Goal: Task Accomplishment & Management: Manage account settings

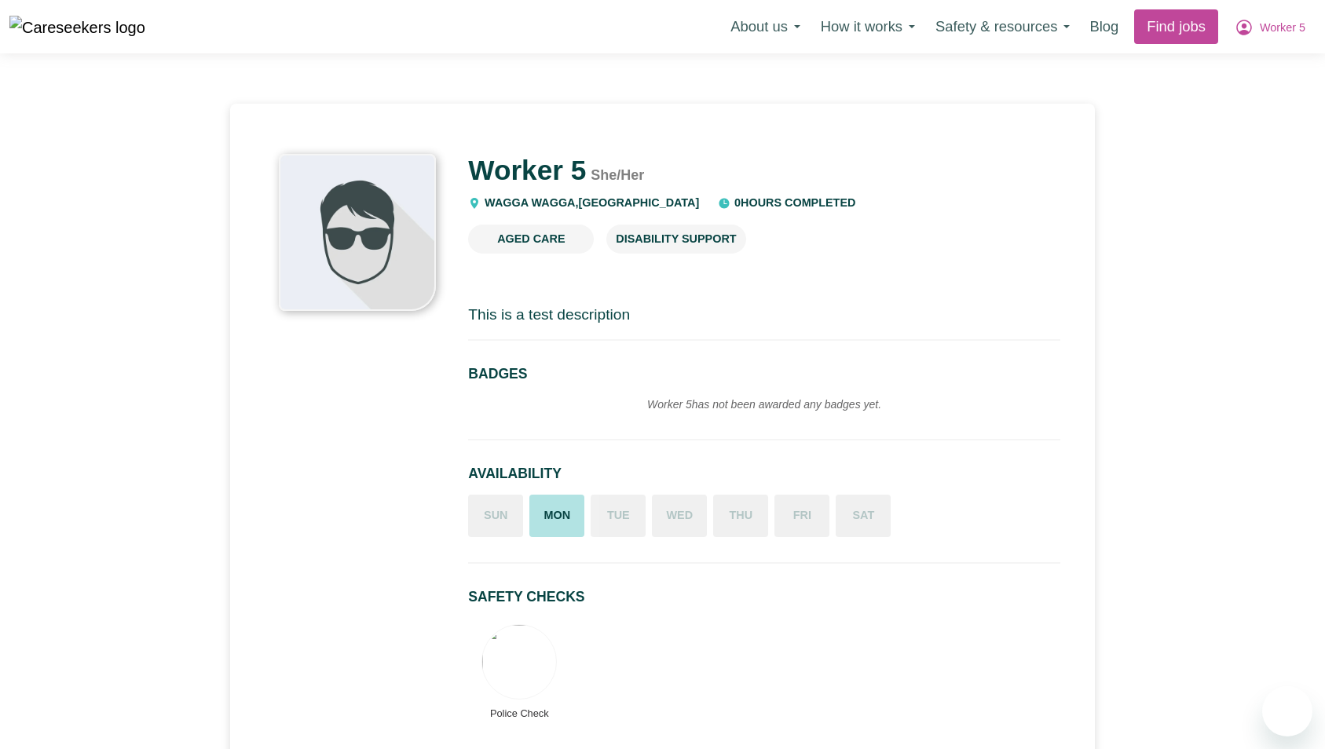
scroll to position [466, 0]
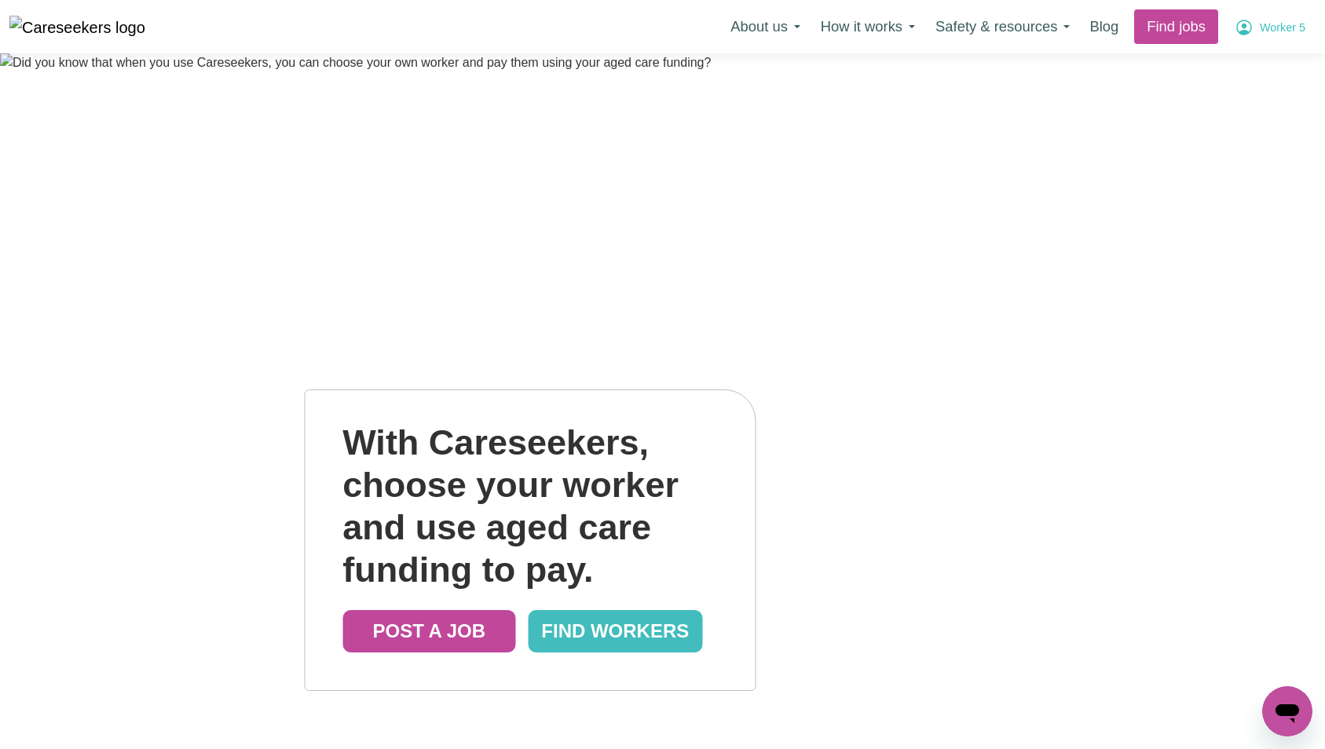
click at [1280, 22] on span "Worker 5" at bounding box center [1282, 28] width 46 height 17
click at [1252, 121] on link "Logout" at bounding box center [1252, 119] width 124 height 30
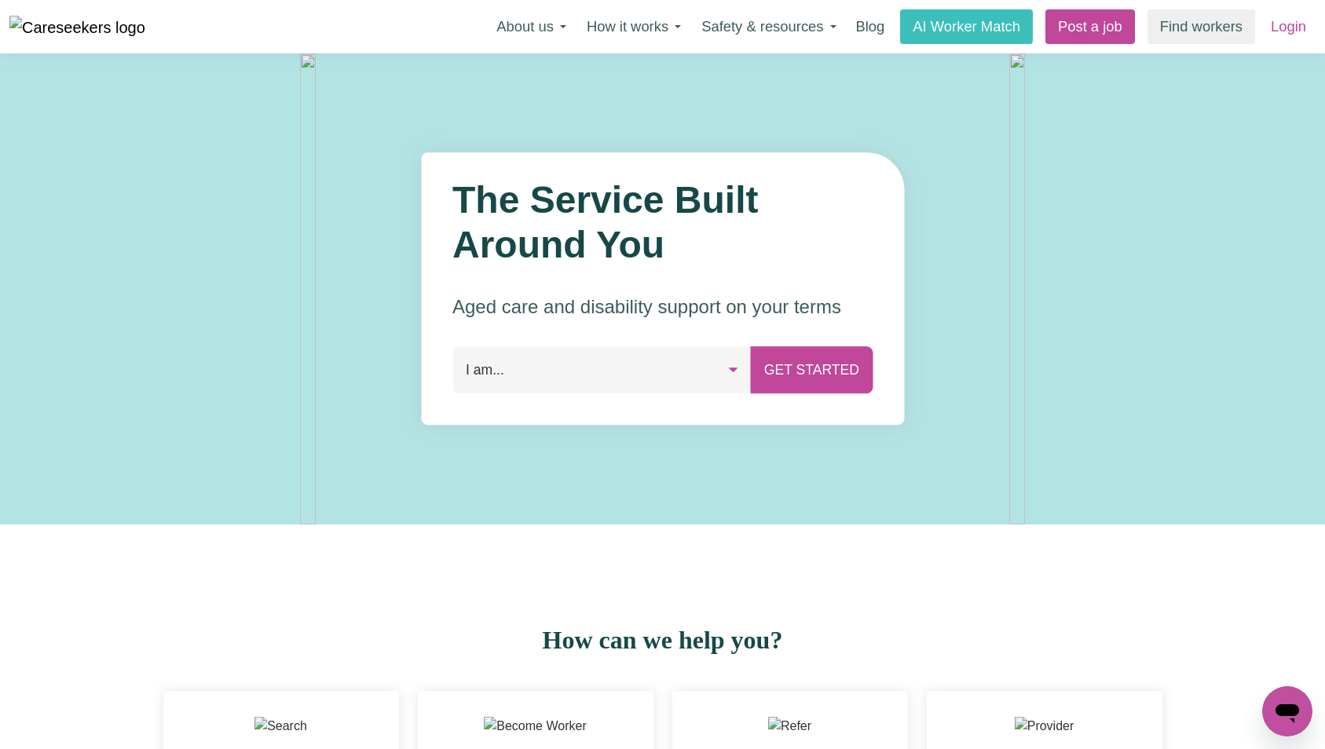
click at [1285, 23] on link "Login" at bounding box center [1288, 26] width 54 height 35
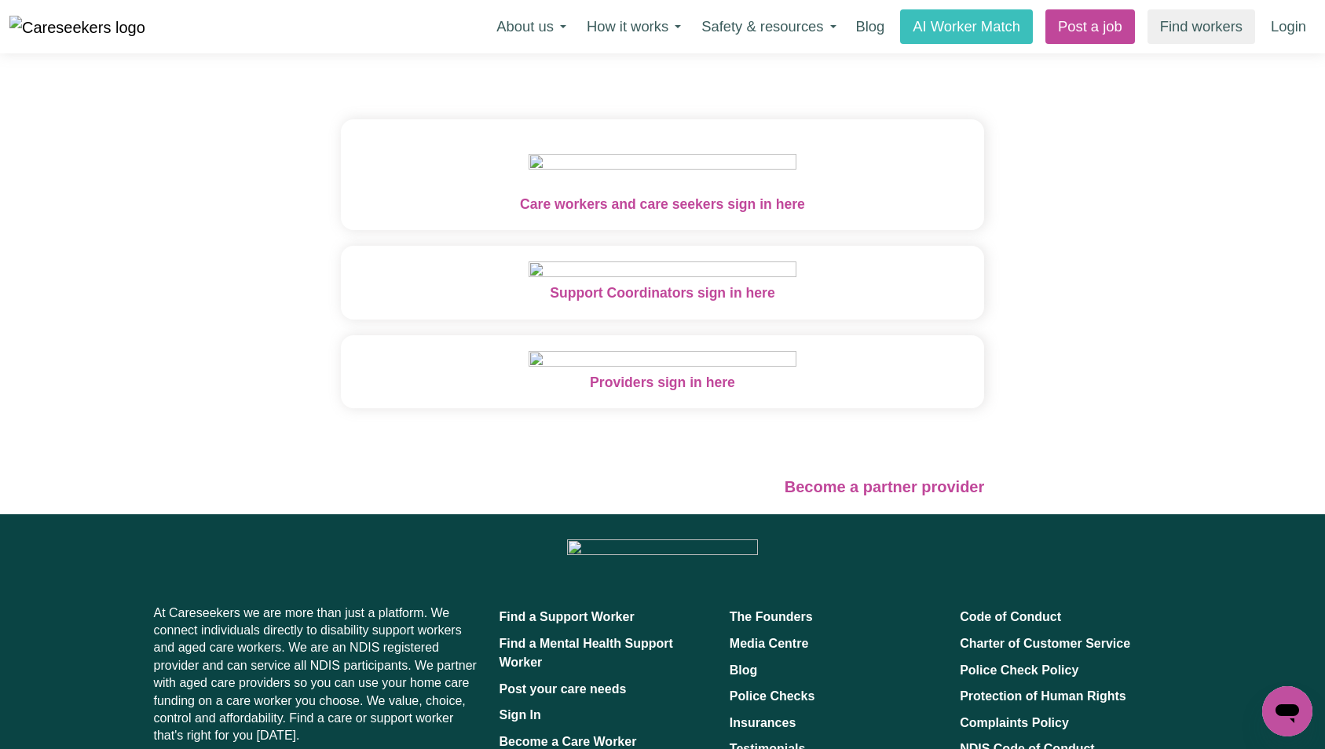
click at [607, 135] on img "Care workers and care seekers sign in here" at bounding box center [662, 164] width 268 height 59
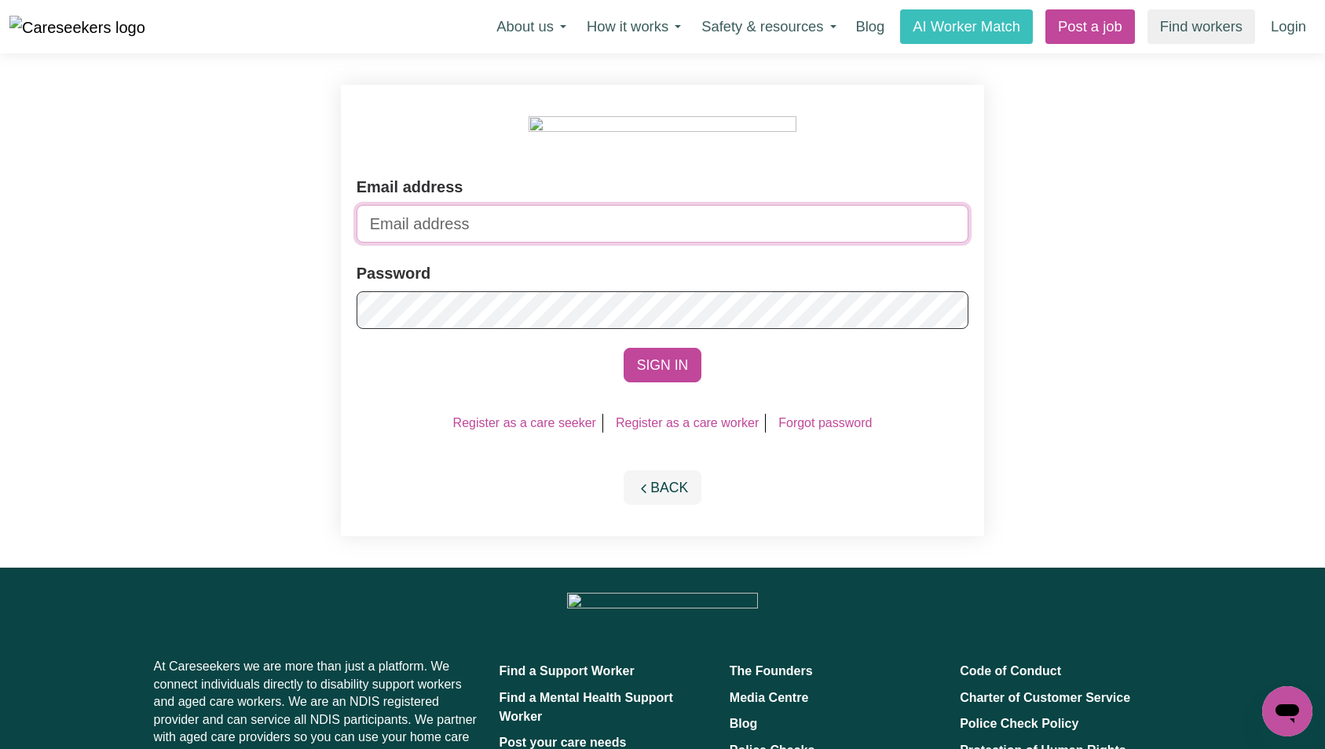
type input "[EMAIL_ADDRESS][DOMAIN_NAME]"
click at [650, 426] on link "Register as a care worker" at bounding box center [687, 422] width 143 height 13
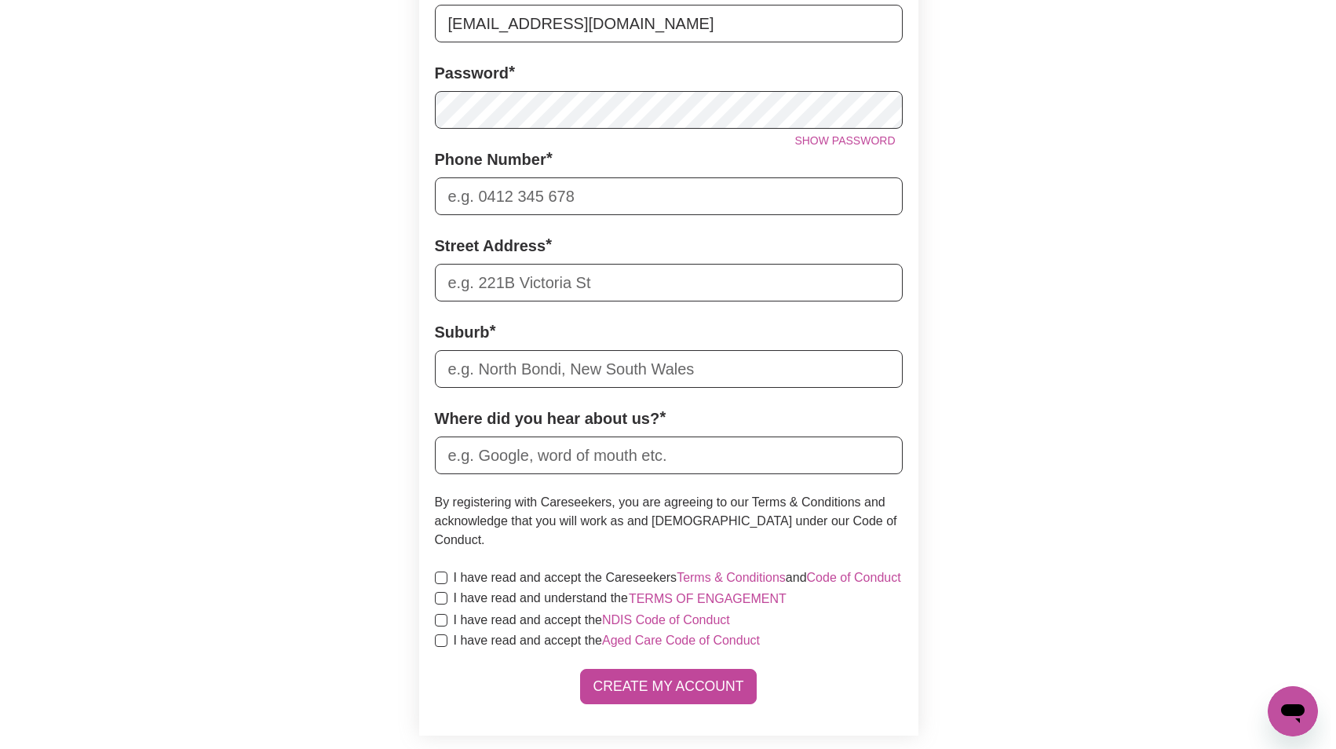
scroll to position [707, 0]
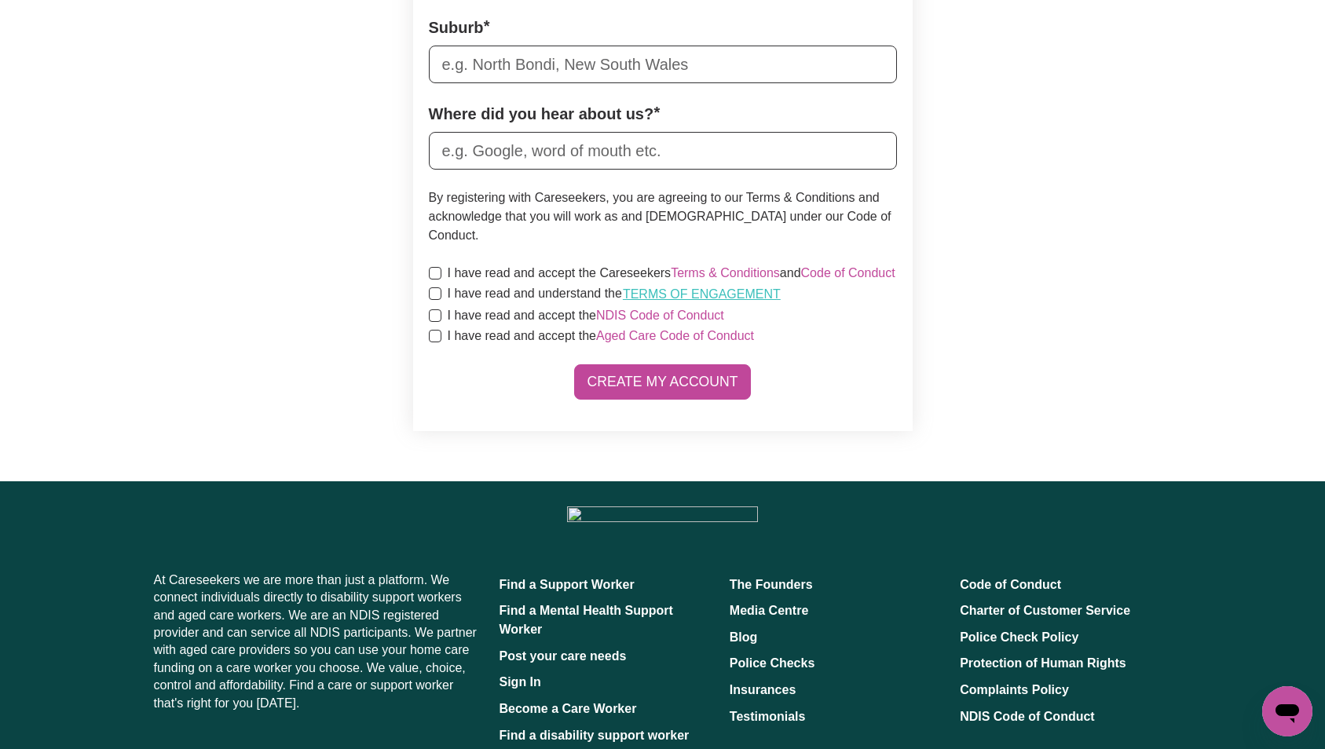
click at [749, 305] on button "Terms of Engagement" at bounding box center [701, 294] width 159 height 20
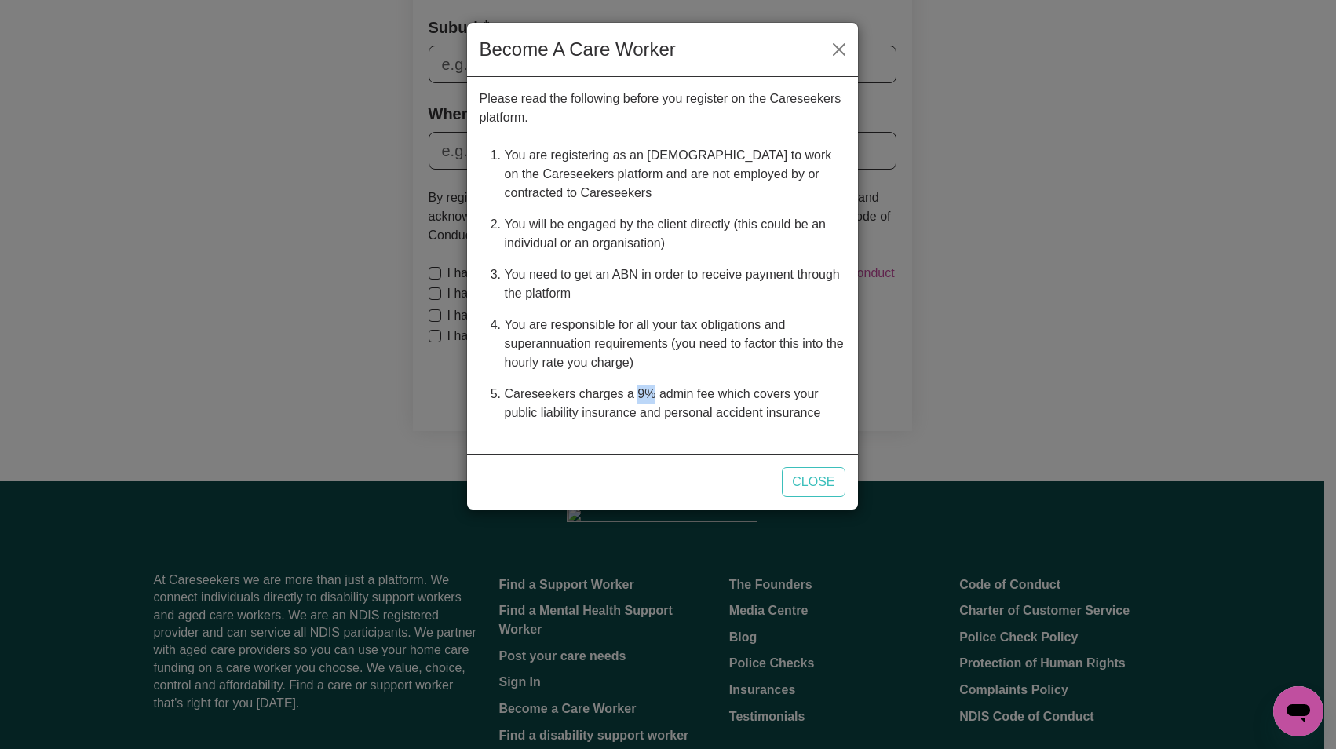
drag, startPoint x: 638, startPoint y: 395, endPoint x: 655, endPoint y: 393, distance: 17.3
click at [654, 393] on li "Careseekers charges a 9% admin fee which covers your public liability insurance…" at bounding box center [675, 403] width 341 height 50
copy li "9%"
